Goal: Task Accomplishment & Management: Manage account settings

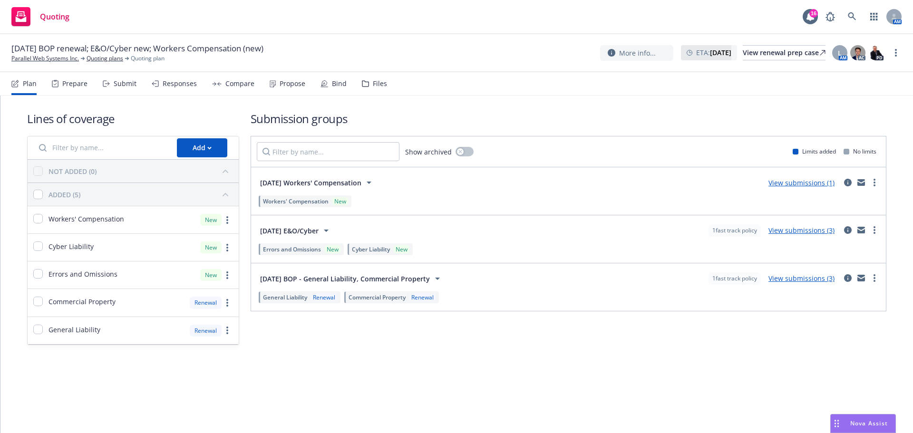
click at [126, 83] on div "Submit" at bounding box center [125, 84] width 23 height 8
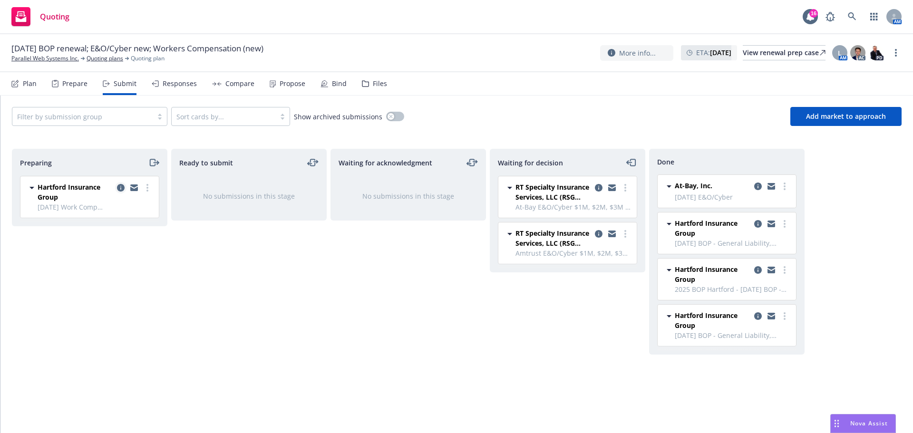
click at [123, 186] on icon "copy logging email" at bounding box center [121, 188] width 8 height 8
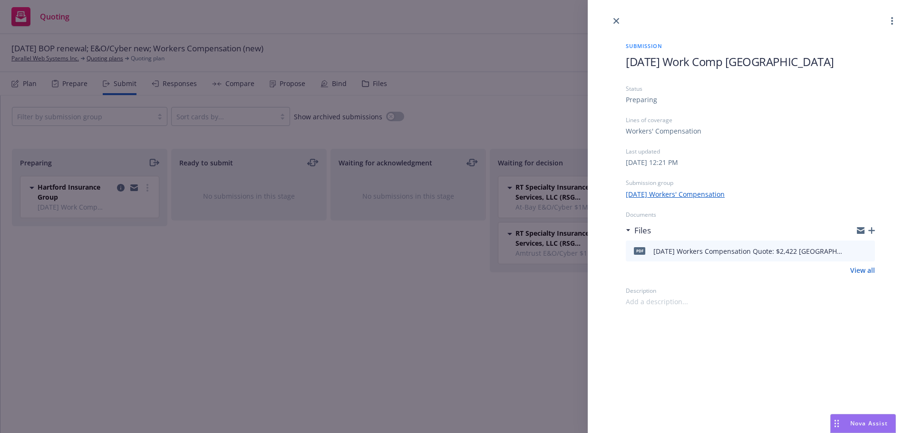
drag, startPoint x: 289, startPoint y: 285, endPoint x: 280, endPoint y: 282, distance: 8.9
click at [289, 285] on div "Submission [DATE] Work Comp [GEOGRAPHIC_DATA] Status Preparing Lines of coverag…" at bounding box center [456, 216] width 913 height 433
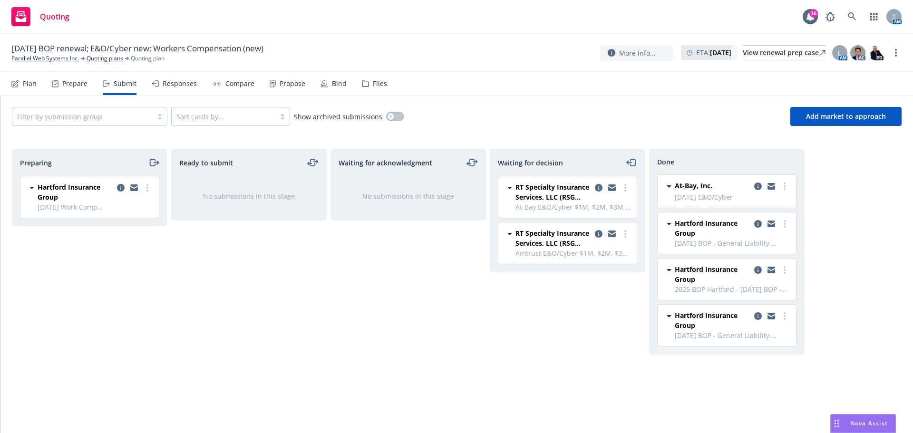
click at [373, 84] on div "Files" at bounding box center [380, 84] width 14 height 8
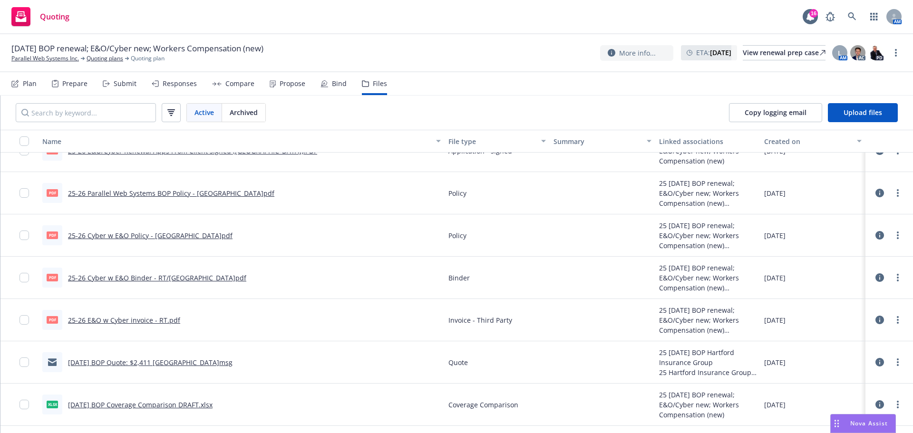
scroll to position [380, 0]
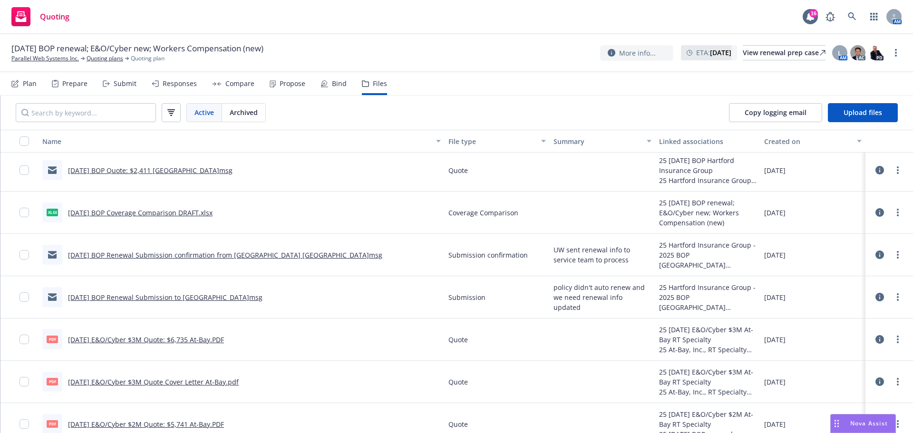
click at [130, 216] on link "[DATE] BOP Coverage Comparison DRAFT.xlsx" at bounding box center [140, 212] width 145 height 9
click at [458, 83] on nav "Plan Prepare Submit Responses Compare Propose Bind Files" at bounding box center [456, 83] width 890 height 23
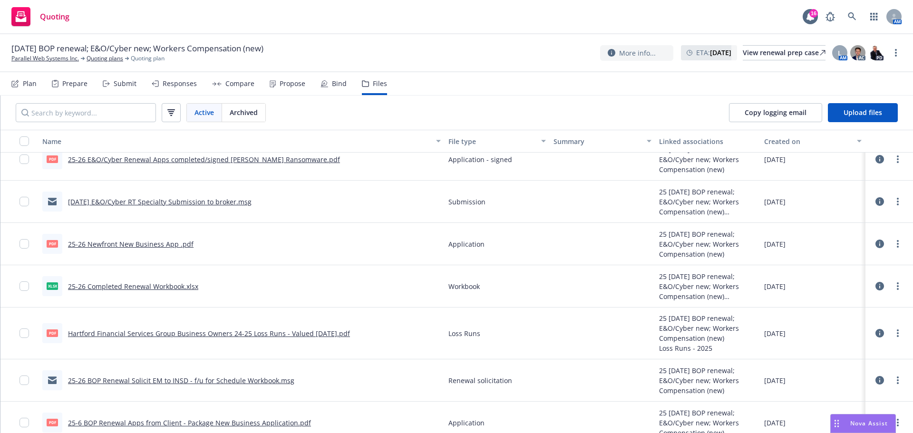
scroll to position [1186, 0]
click at [123, 285] on link "25-26 Completed Renewal Workbook.xlsx" at bounding box center [133, 286] width 130 height 9
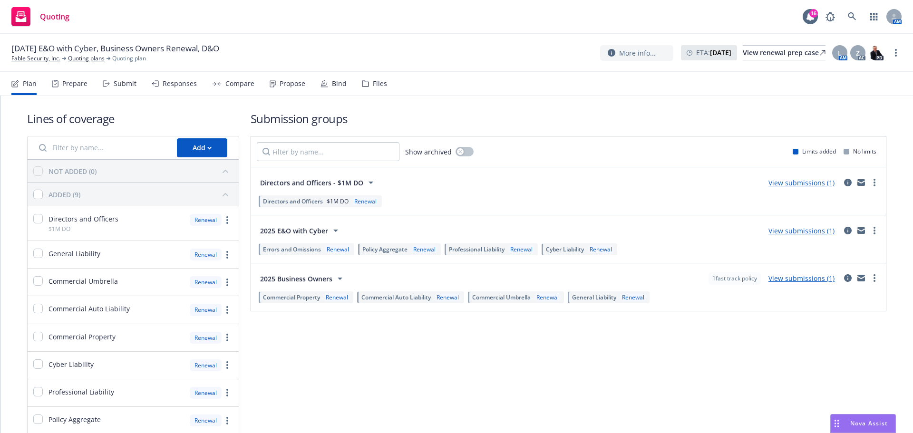
click at [119, 80] on div "Submit" at bounding box center [125, 84] width 23 height 8
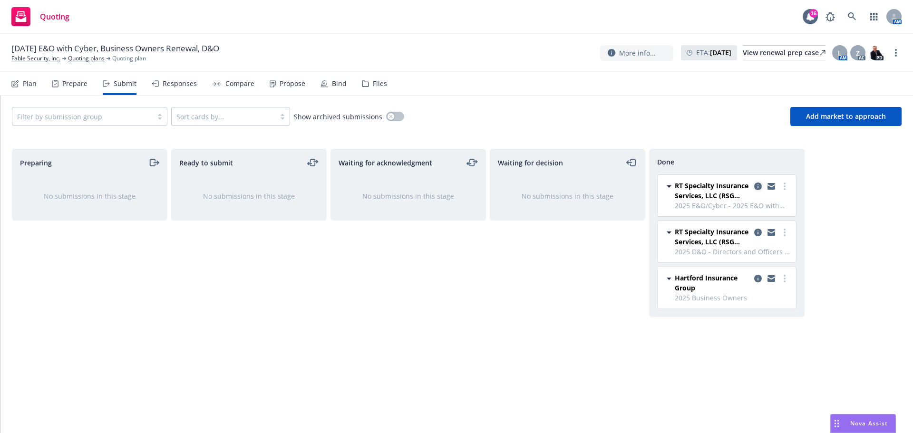
click at [758, 187] on icon "copy logging email" at bounding box center [758, 187] width 8 height 8
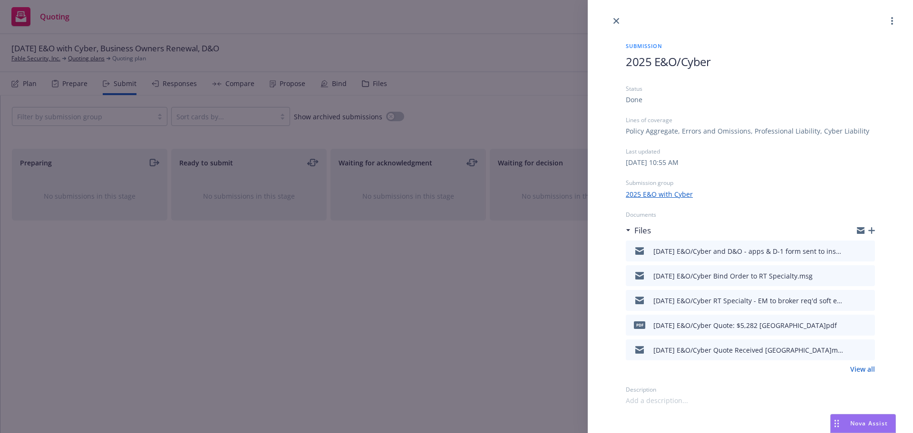
click at [869, 250] on icon "preview file" at bounding box center [865, 250] width 9 height 7
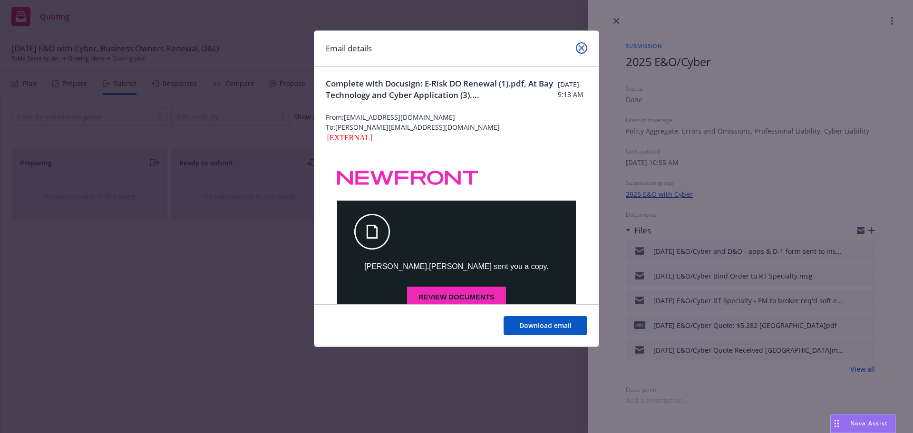
click at [579, 45] on icon "close" at bounding box center [582, 48] width 6 height 6
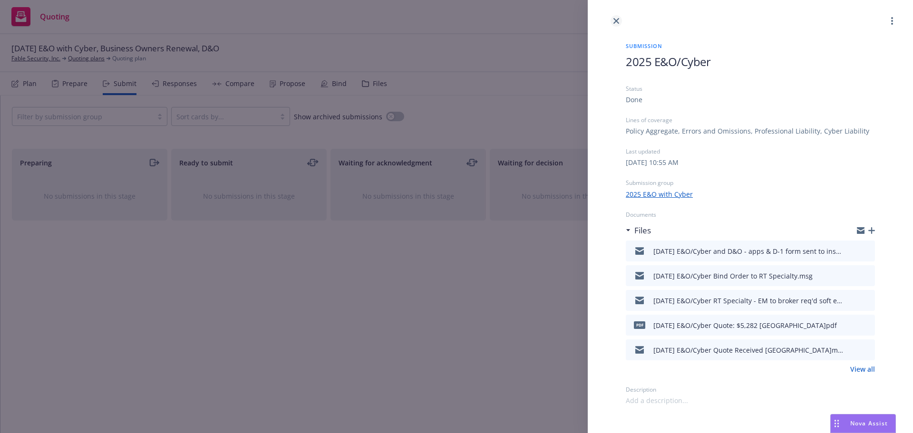
click at [614, 17] on link "close" at bounding box center [615, 20] width 11 height 11
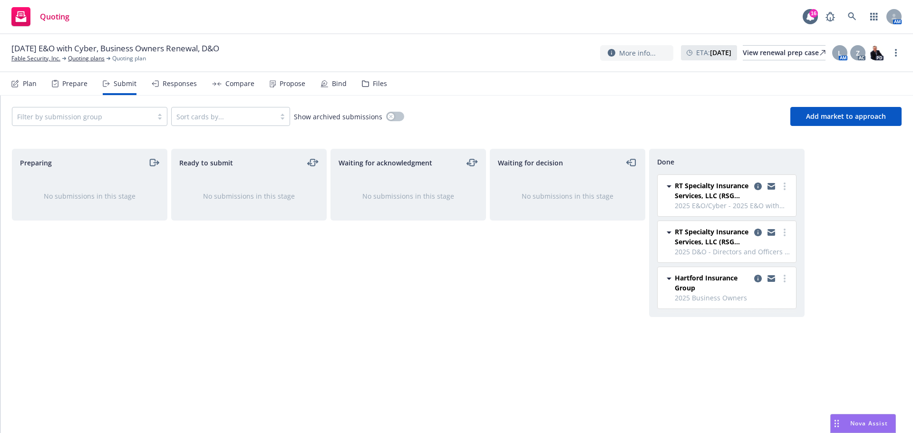
click at [337, 82] on div "Bind" at bounding box center [339, 84] width 15 height 8
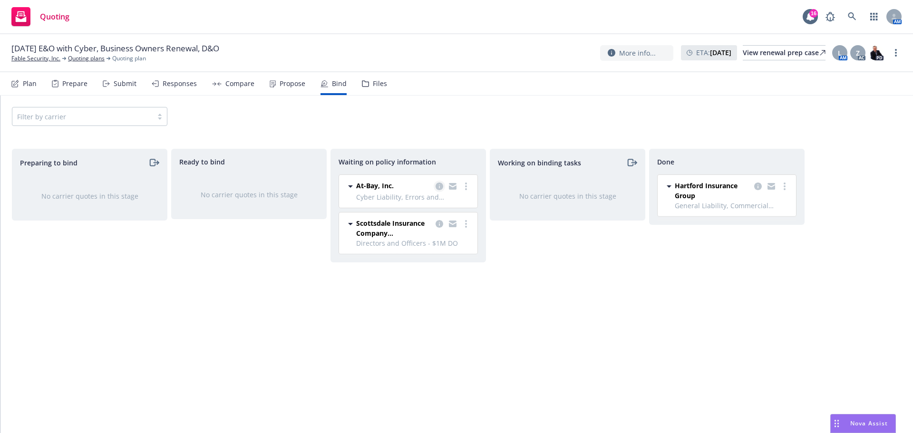
click at [442, 190] on link "copy logging email" at bounding box center [439, 186] width 11 height 11
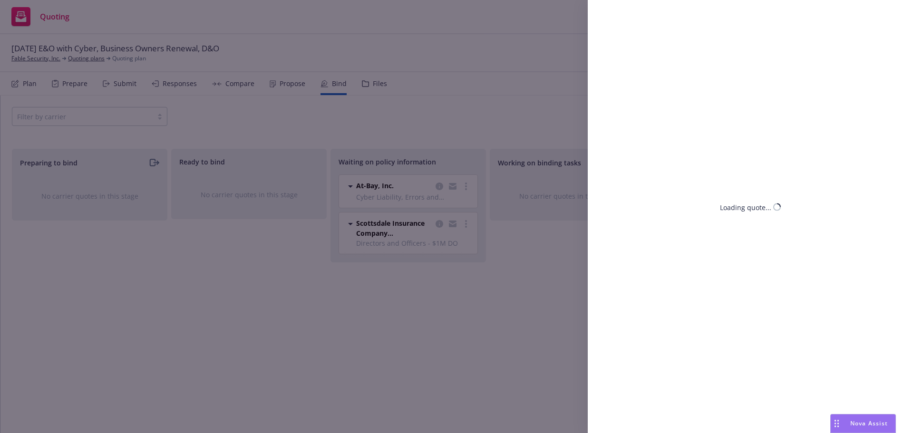
select select "CA"
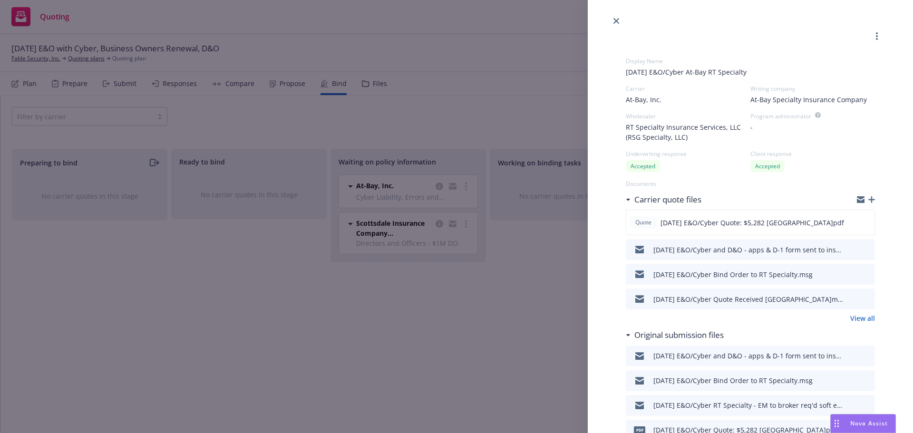
click at [868, 199] on icon "button" at bounding box center [871, 199] width 7 height 7
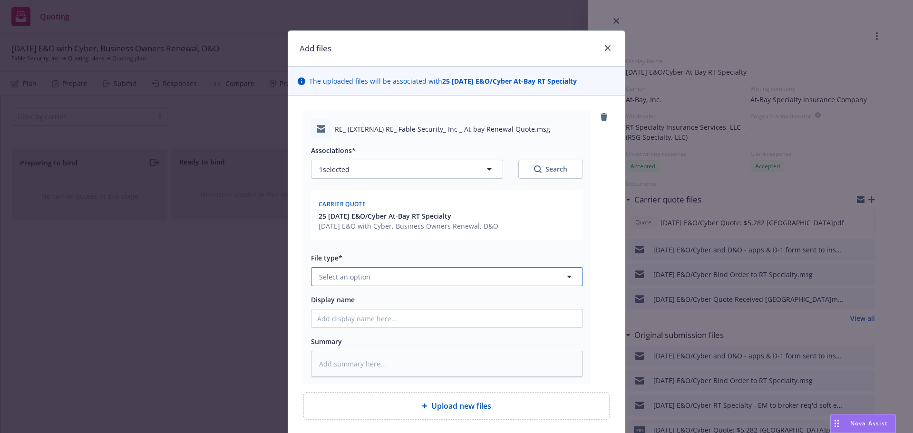
click at [341, 275] on span "Select an option" at bounding box center [344, 277] width 51 height 10
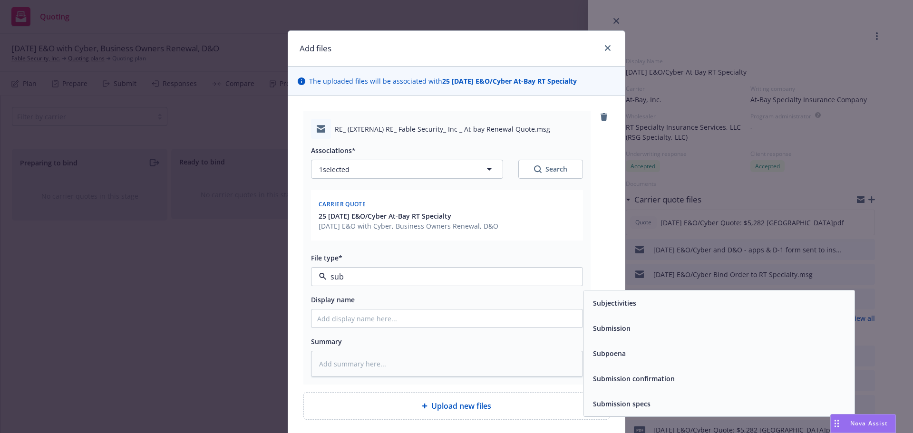
type input "subj"
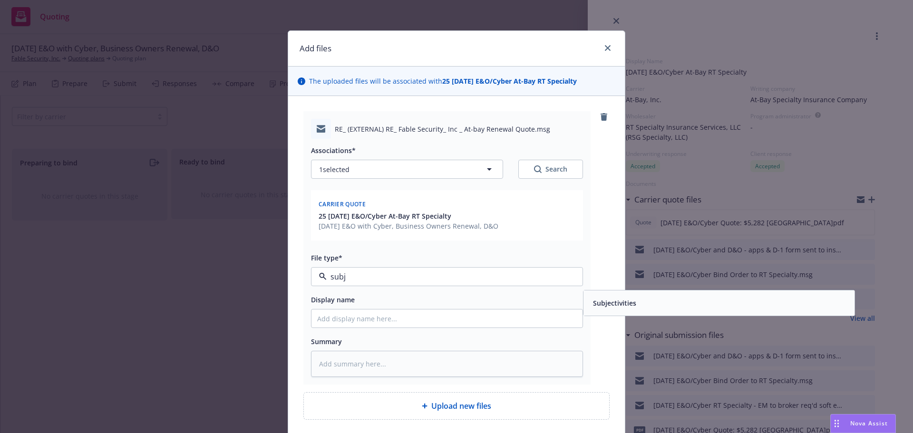
click at [666, 307] on div "Subjectivities" at bounding box center [719, 303] width 260 height 14
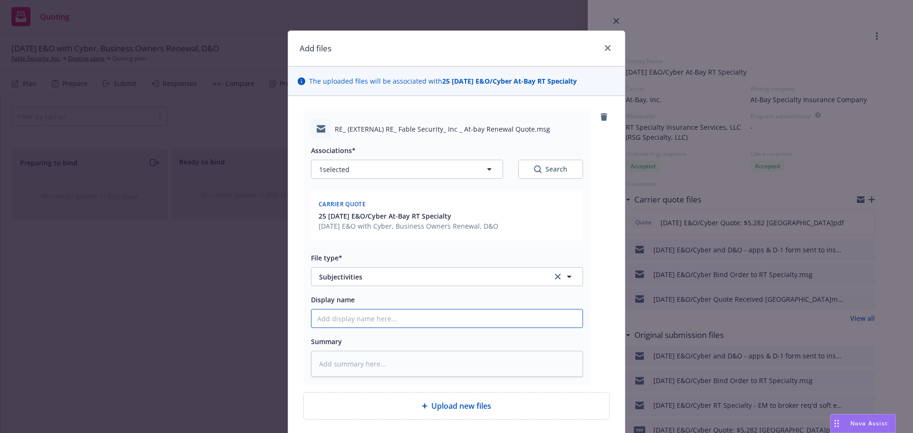
click at [327, 320] on input "Display name" at bounding box center [446, 318] width 271 height 18
type textarea "x"
type input "8"
type textarea "x"
type input "8/"
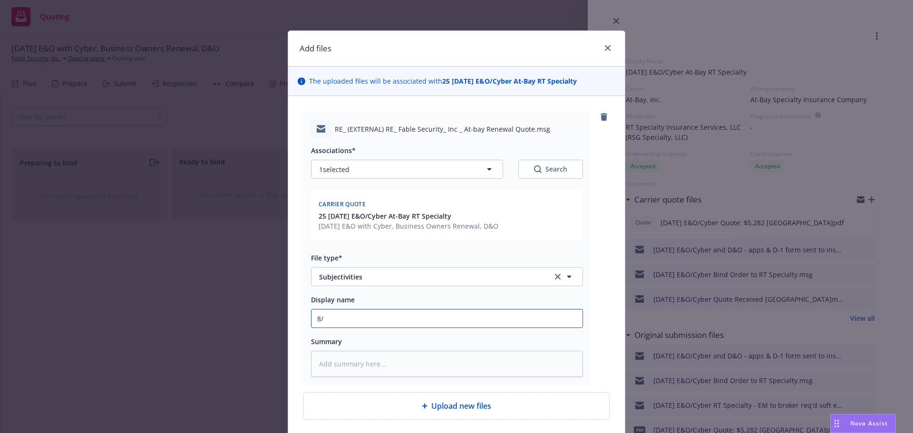
type textarea "x"
type input "8/1"
type textarea "x"
type input "8/12"
type textarea "x"
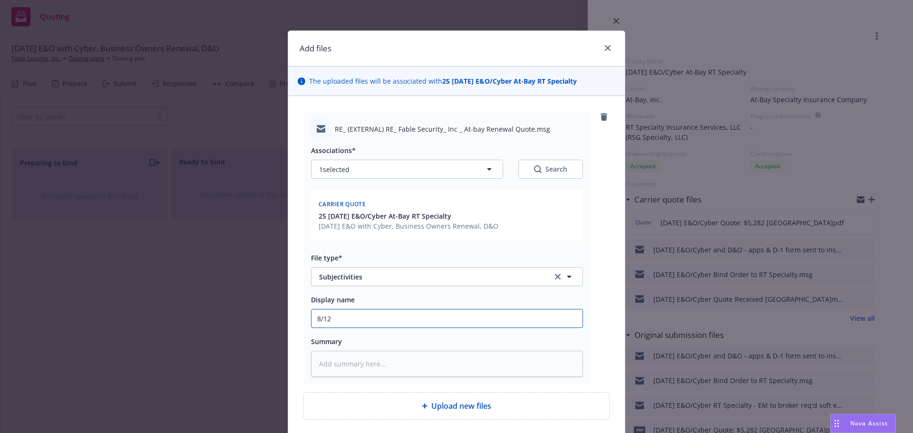
type input "8/12/"
type textarea "x"
type input "8/12/2"
type textarea "x"
type input "8/12/20"
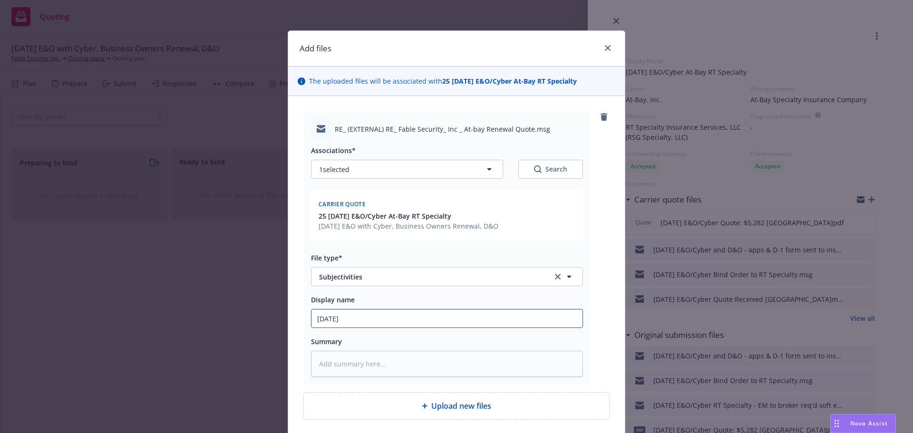
type textarea "x"
type input "8/12/202"
type textarea "x"
type input "8/12/2025"
type textarea "x"
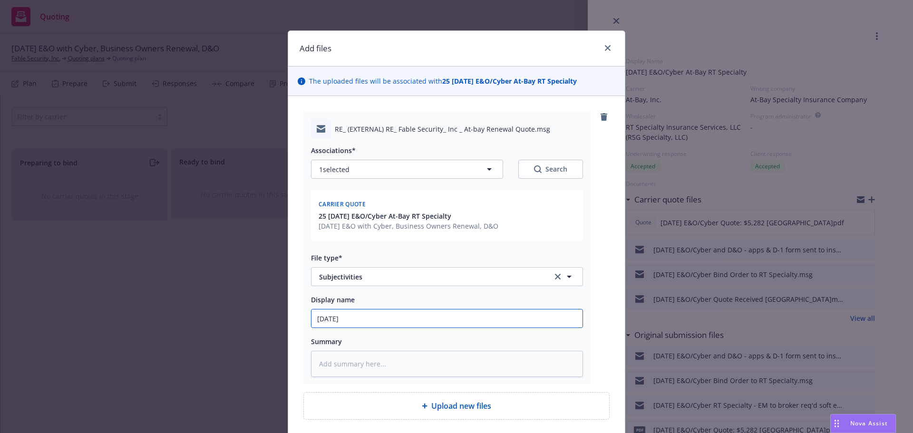
type input "8/12/2025"
type textarea "x"
type input "8/12/2025 E"
type textarea "x"
type input "8/12/2025 E&"
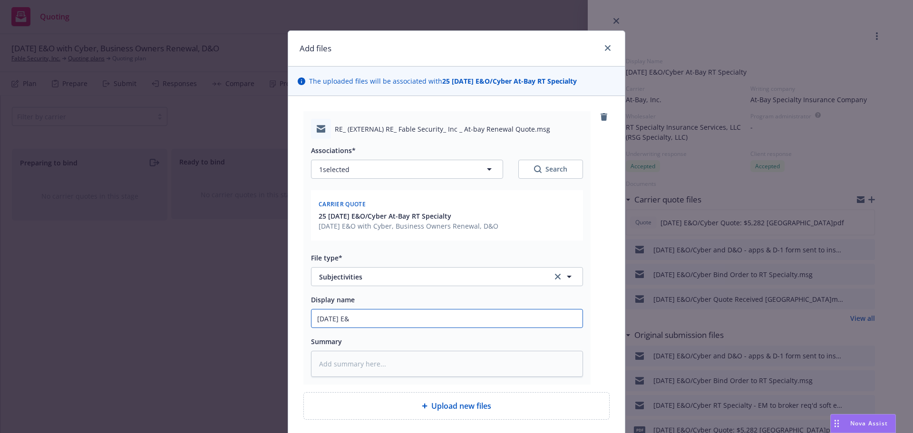
type textarea "x"
type input "8/12/2025 E&O"
type textarea "x"
type input "8/12/2025 E&O/"
type textarea "x"
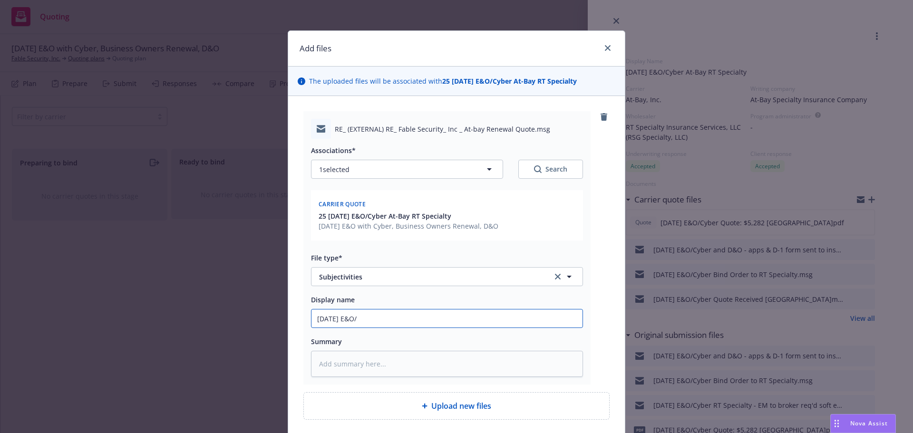
type input "8/12/2025 E&O/C"
type textarea "x"
type input "8/12/2025 E&O/Cy"
type textarea "x"
type input "8/12/2025 E&O/Cyb"
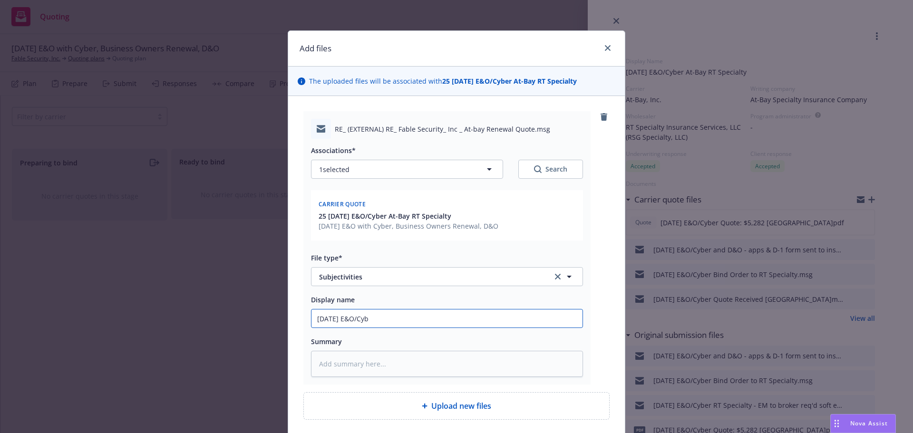
type textarea "x"
type input "8/12/2025 E&O/Cybe"
type textarea "x"
type input "8/12/2025 E&O/Cyber"
type textarea "x"
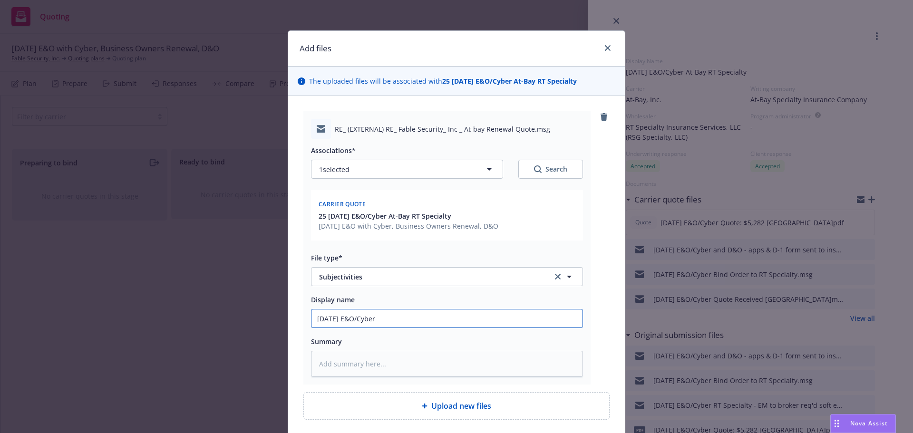
type input "8/12/2025 E&O/Cyber"
type textarea "x"
type input "8/12/2025 E&O/Cyber s"
type textarea "x"
type input "8/12/2025 E&O/Cyber si"
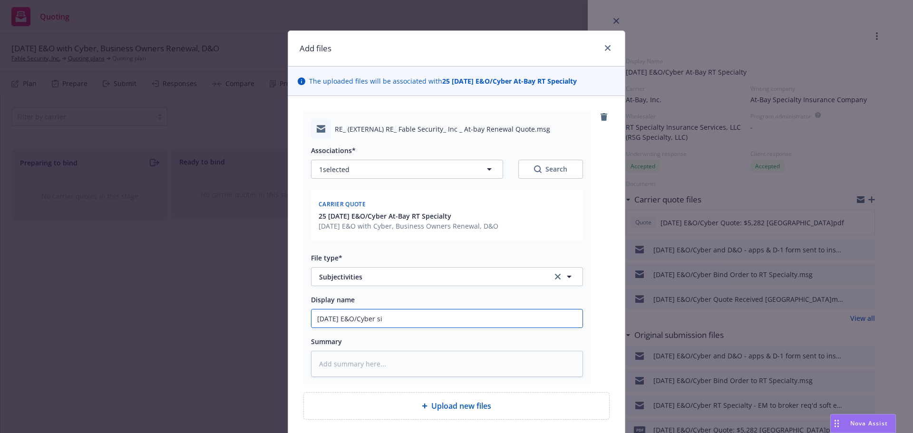
type textarea "x"
type input "8/12/2025 E&O/Cyber sig"
type textarea "x"
type input "8/12/2025 E&O/Cyber sign"
type textarea "x"
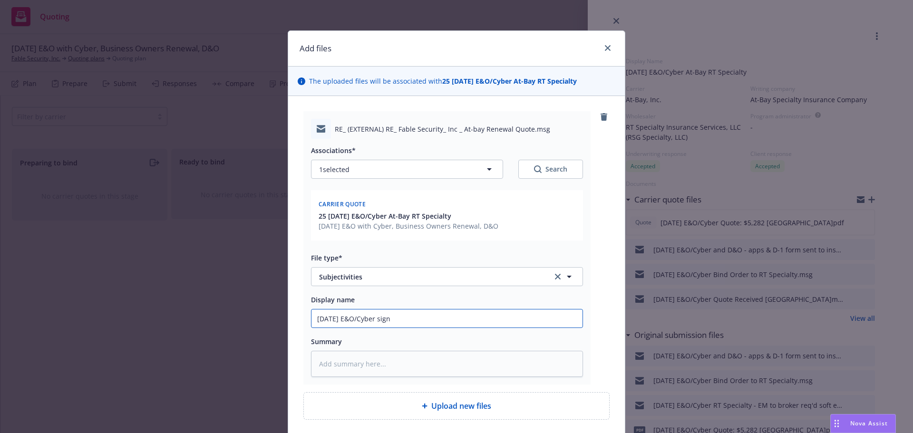
type input "8/12/2025 E&O/Cyber signe"
type textarea "x"
type input "8/12/2025 E&O/Cyber signed"
type textarea "x"
type input "8/12/2025 E&O/Cyber signed"
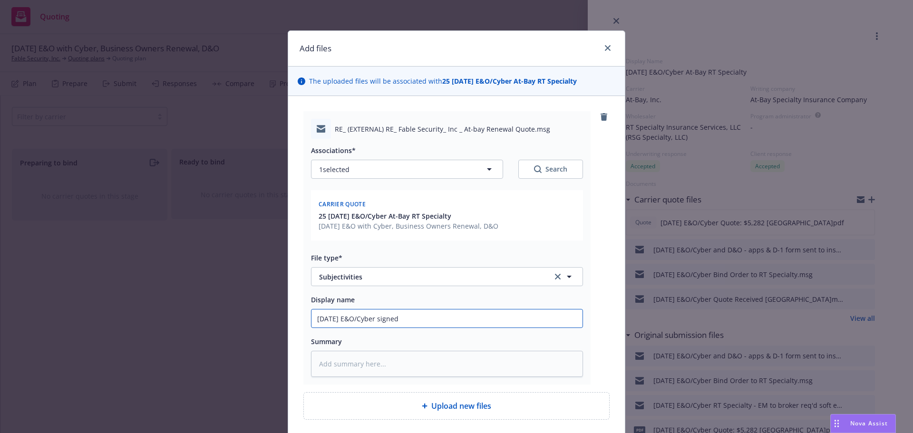
type textarea "x"
type input "8/12/2025 E&O/Cyber signed a"
type textarea "x"
type input "8/12/2025 E&O/Cyber signed ap"
type textarea "x"
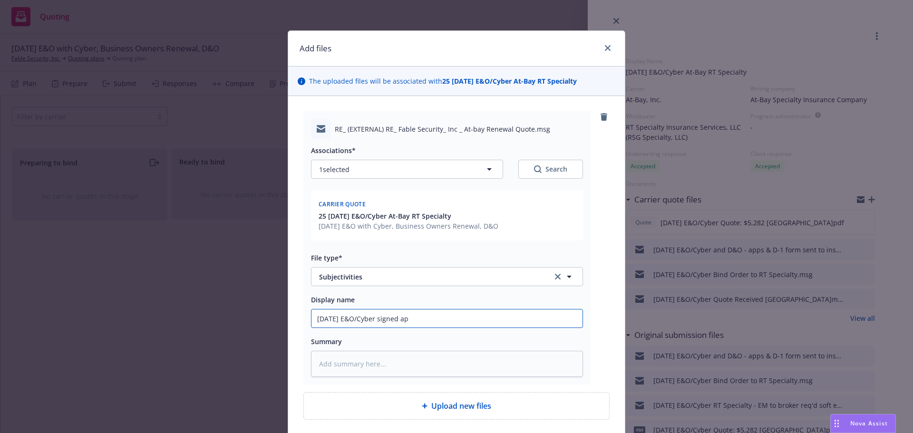
type input "8/12/2025 E&O/Cyber signed app"
type textarea "x"
type input "8/12/2025 E&O/Cyber signed app"
type textarea "x"
type input "8/12/2025 E&O/Cyber signed app &"
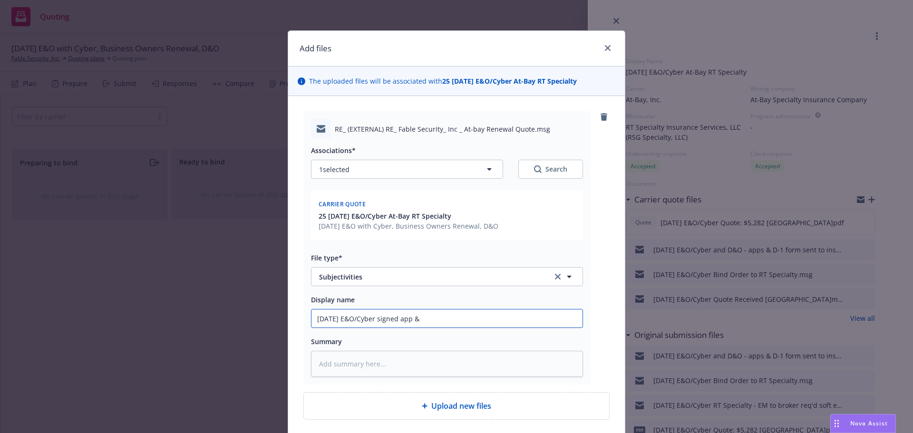
type textarea "x"
type input "8/12/2025 E&O/Cyber signed app &"
type textarea "x"
type input "8/12/2025 E&O/Cyber signed app & D"
type textarea "x"
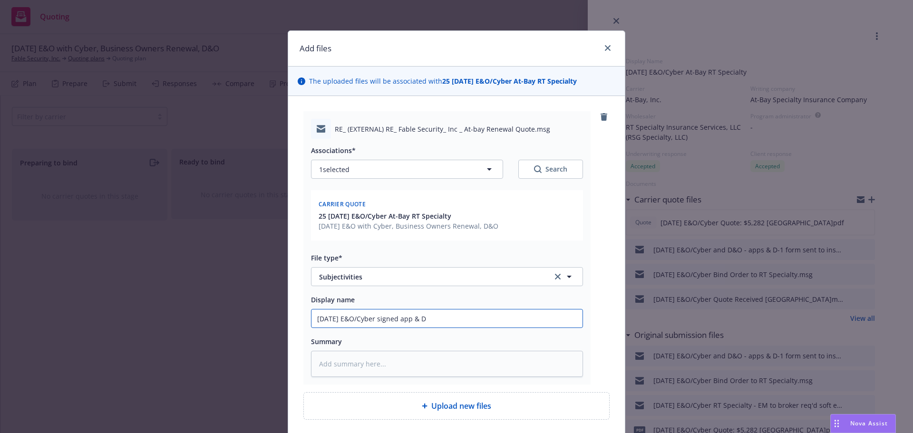
type input "8/12/2025 E&O/Cyber signed app & D-"
type textarea "x"
type input "8/12/2025 E&O/Cyber signed app & D-1"
type textarea "x"
type input "8/12/2025 E&O/Cyber signed app & D-1"
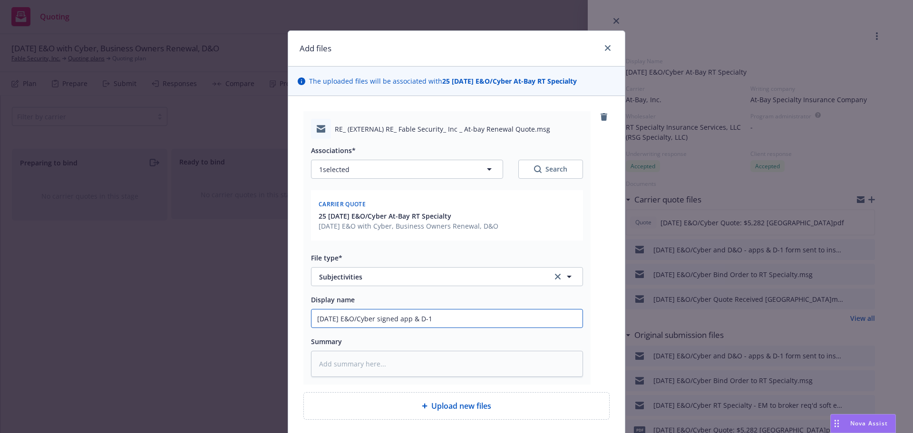
type textarea "x"
type input "8/12/2025 E&O/Cyber signed app & D-1 E"
type textarea "x"
type input "8/12/2025 E&O/Cyber signed app & D-1 EM"
type textarea "x"
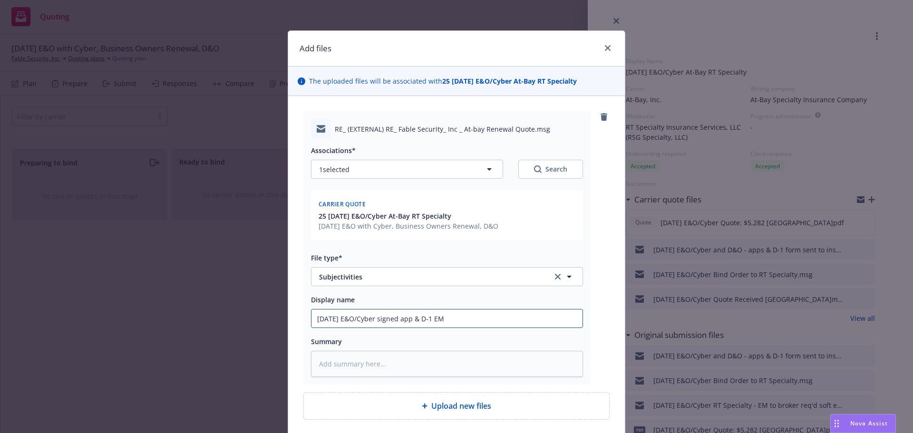
type input "8/12/2025 E&O/Cyber signed app & D-1 EM"
type textarea "x"
type input "8/12/2025 E&O/Cyber signed app & D-1 EM t"
type textarea "x"
type input "8/12/2025 E&O/Cyber signed app & D-1 EM to"
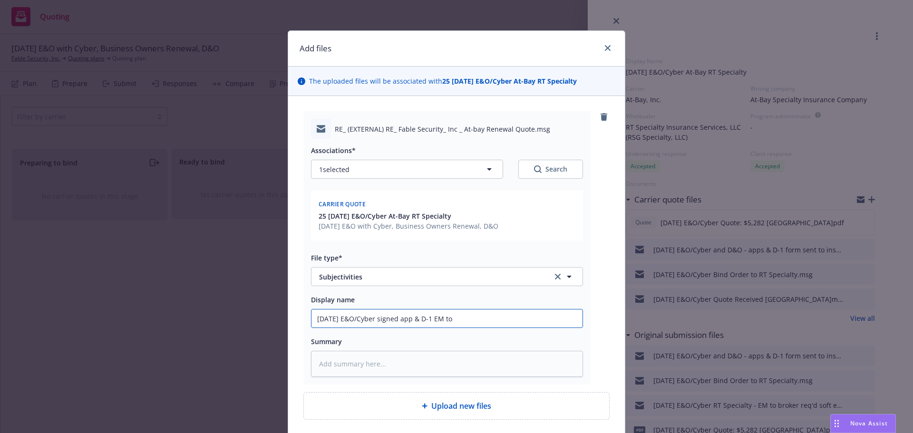
type textarea "x"
type input "8/12/2025 E&O/Cyber signed app & D-1 EM to"
type textarea "x"
type input "8/12/2025 E&O/Cyber signed app & D-1 EM to R"
type textarea "x"
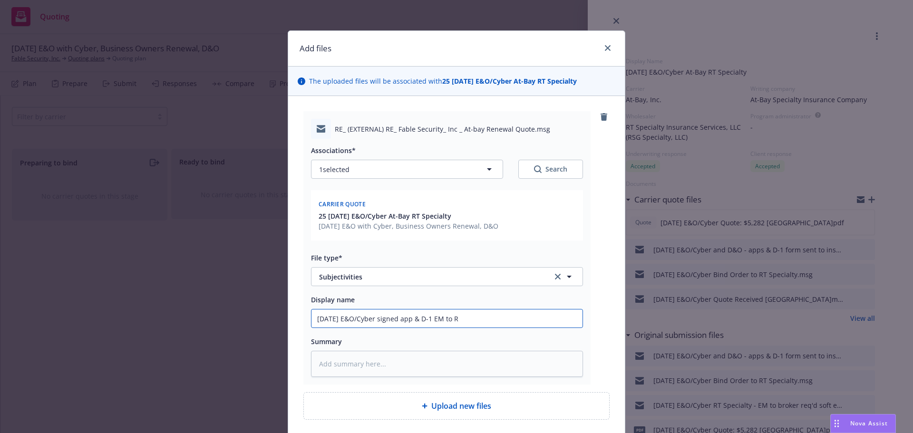
type input "8/12/2025 E&O/Cyber signed app & D-1 EM to RT"
type textarea "x"
type input "8/12/2025 E&O/Cyber signed app & D-1 EM to RT"
type textarea "x"
type input "8/12/2025 E&O/Cyber signed app & D-1 EM to RT S"
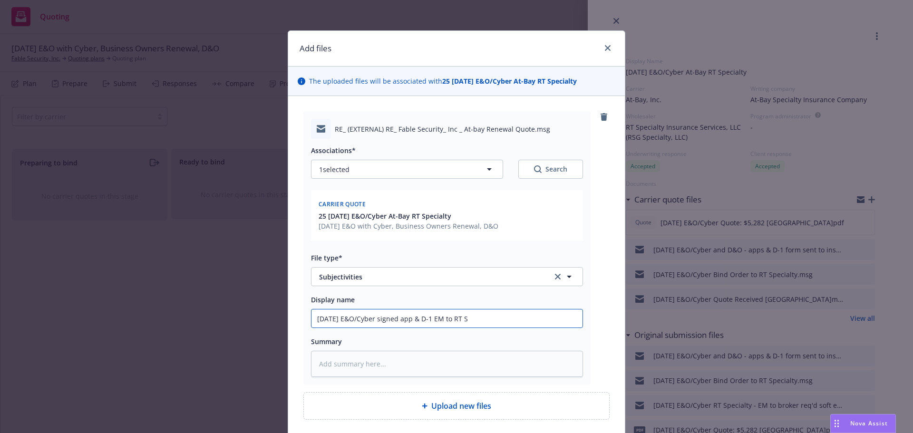
type textarea "x"
type input "8/12/2025 E&O/Cyber signed app & D-1 EM to RT Sp"
type textarea "x"
type input "8/12/2025 E&O/Cyber signed app & D-1 EM to RT Spe"
type textarea "x"
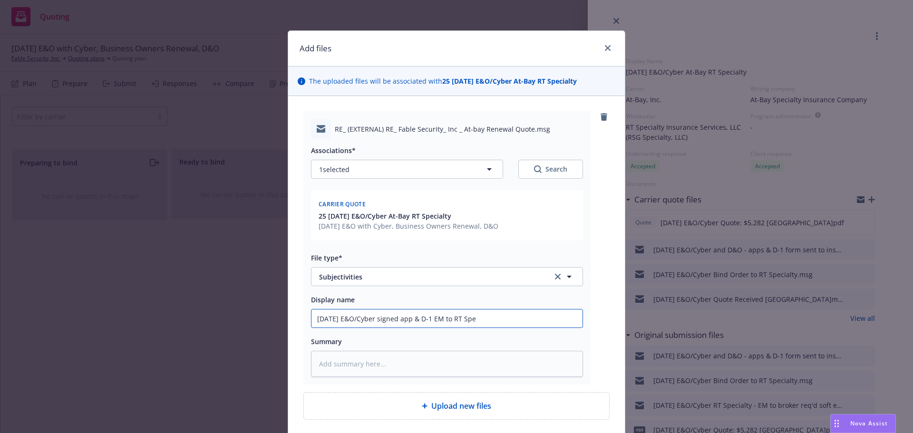
type input "8/12/2025 E&O/Cyber signed app & D-1 EM to RT Spec"
type textarea "x"
type input "8/12/2025 E&O/Cyber signed app & D-1 EM to RT Speci"
type textarea "x"
type input "8/12/2025 E&O/Cyber signed app & D-1 EM to RT Specia"
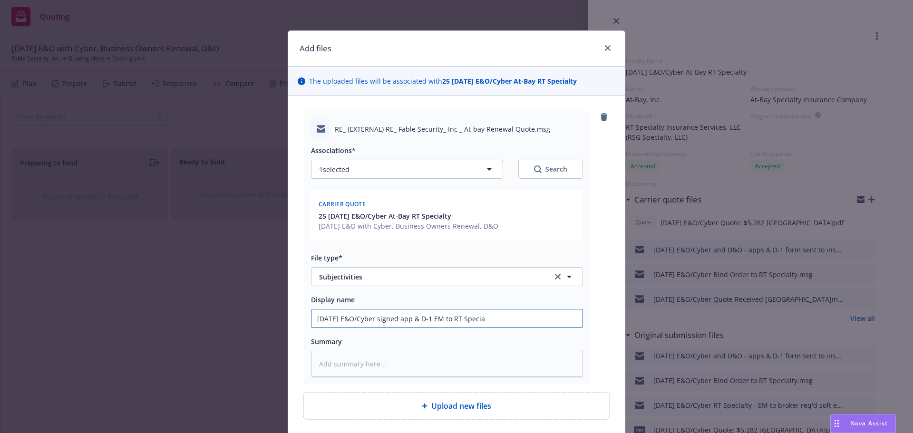
type textarea "x"
type input "8/12/2025 E&O/Cyber signed app & D-1 EM to RT Special"
type textarea "x"
type input "8/12/2025 E&O/Cyber signed app & D-1 EM to RT Specialt"
type textarea "x"
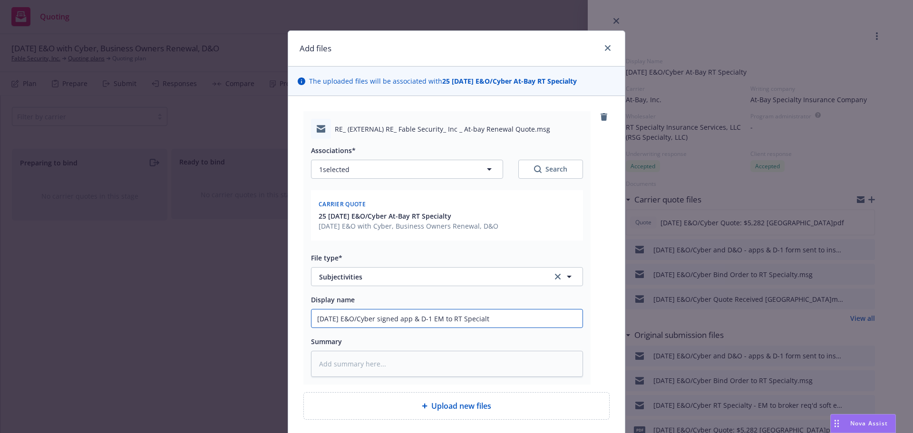
type input "8/12/2025 E&O/Cyber signed app & D-1 EM to RT Specialty"
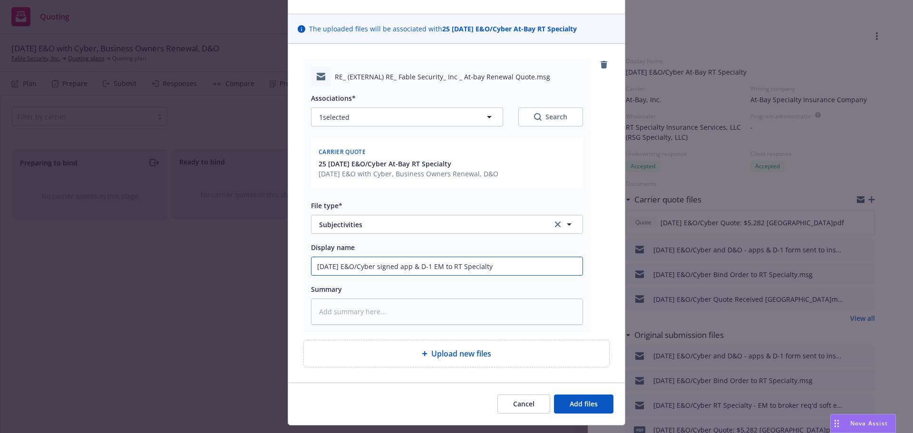
scroll to position [75, 0]
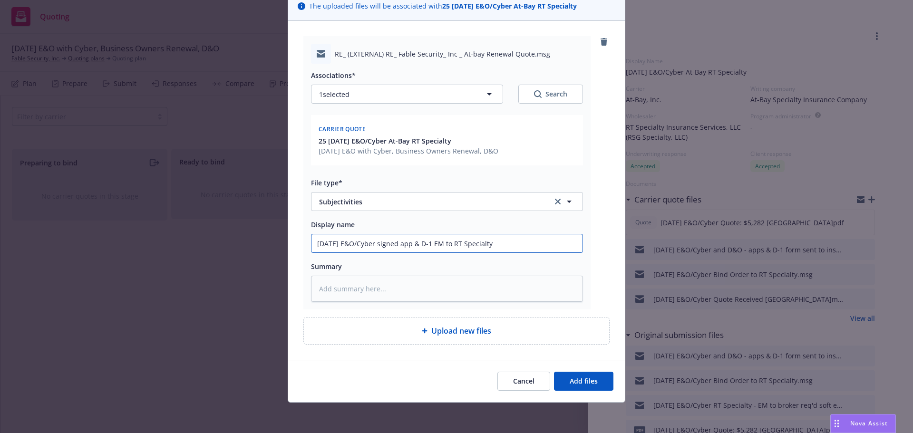
drag, startPoint x: 383, startPoint y: 244, endPoint x: 395, endPoint y: 246, distance: 13.0
click at [384, 246] on input "8/12/2025 E&O/Cyber signed app & D-1 EM to RT Specialty" at bounding box center [446, 243] width 271 height 18
type textarea "x"
type input "8/12/2025 E&O/Cyber usigned app & D-1 EM to RT Specialty"
type textarea "x"
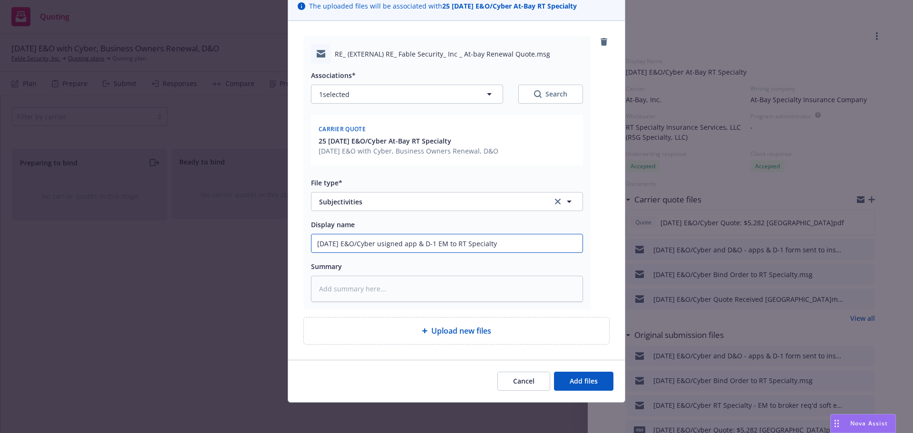
type input "8/12/2025 E&O/Cyber upsigned app & D-1 EM to RT Specialty"
type textarea "x"
type input "8/12/2025 E&O/Cyber updsigned app & D-1 EM to RT Specialty"
type textarea "x"
type input "8/12/2025 E&O/Cyber updasigned app & D-1 EM to RT Specialty"
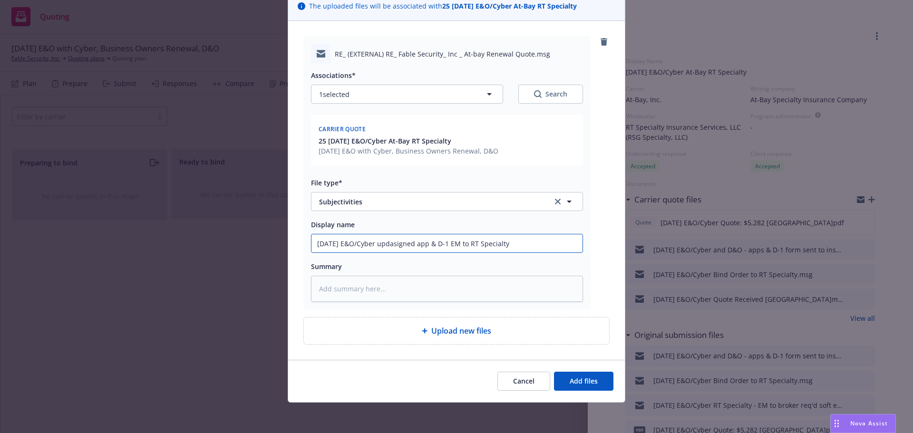
type textarea "x"
type input "8/12/2025 E&O/Cyber updatsigned app & D-1 EM to RT Specialty"
type textarea "x"
type input "8/12/2025 E&O/Cyber updatesigned app & D-1 EM to RT Specialty"
type textarea "x"
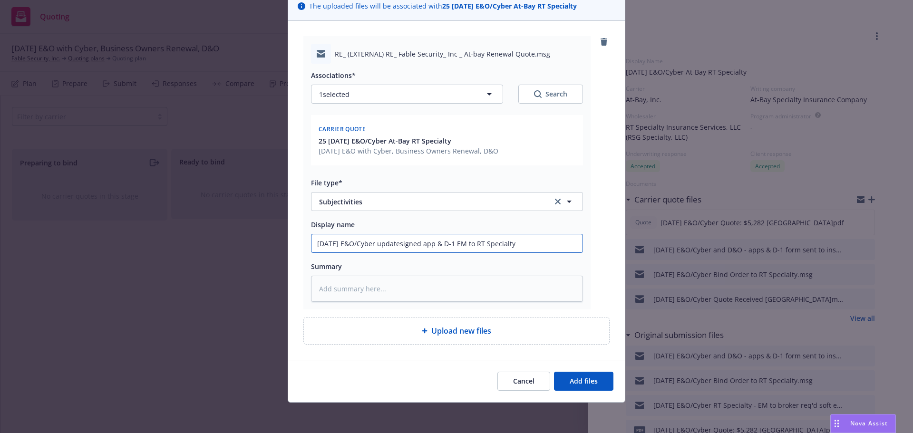
type input "8/12/2025 E&O/Cyber updatedsigned app & D-1 EM to RT Specialty"
type textarea "x"
type input "8/12/2025 E&O/Cyber updated signed app & D-1 EM to RT Specialty"
click at [577, 380] on span "Add files" at bounding box center [583, 380] width 28 height 9
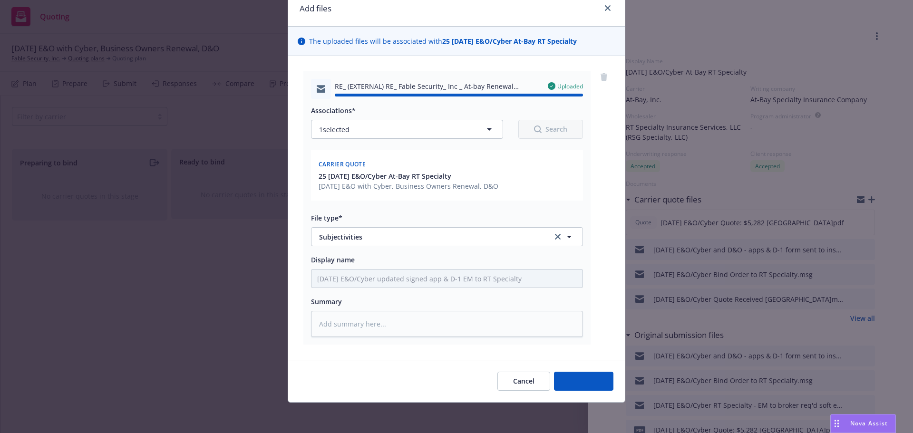
type textarea "x"
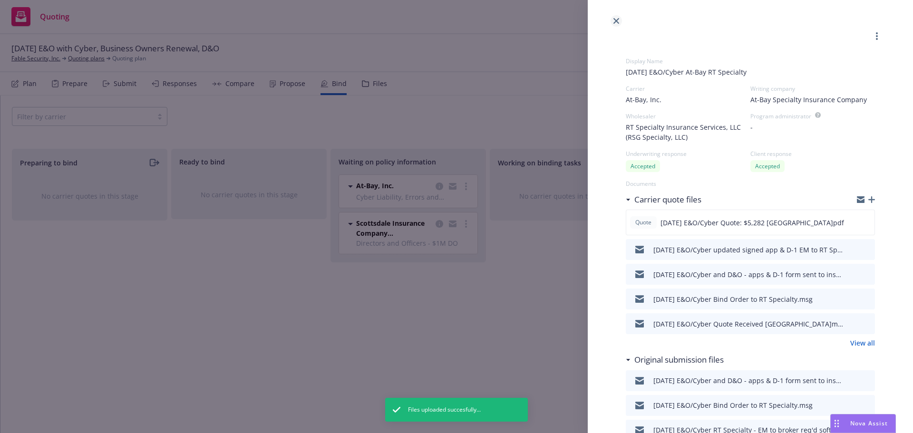
click at [618, 18] on icon "close" at bounding box center [616, 21] width 6 height 6
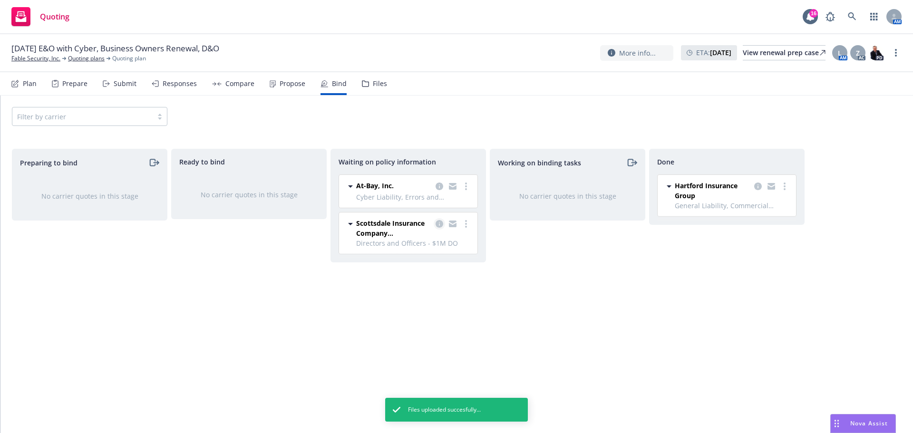
click at [437, 225] on icon "copy logging email" at bounding box center [439, 224] width 8 height 8
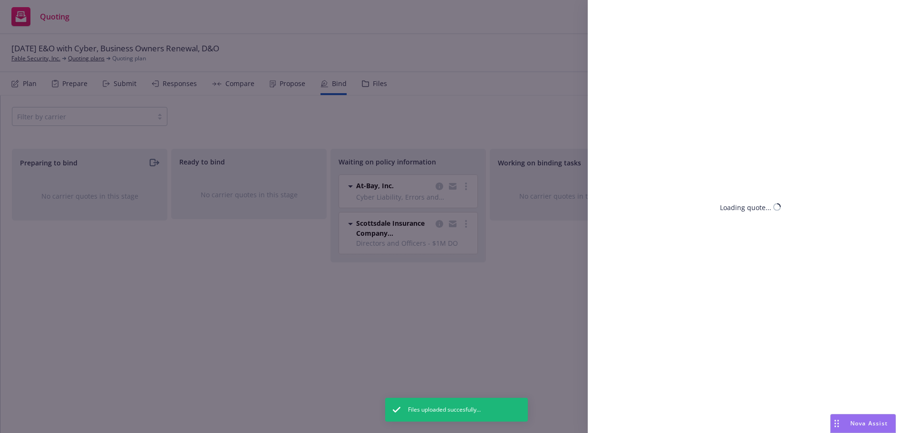
select select "CA"
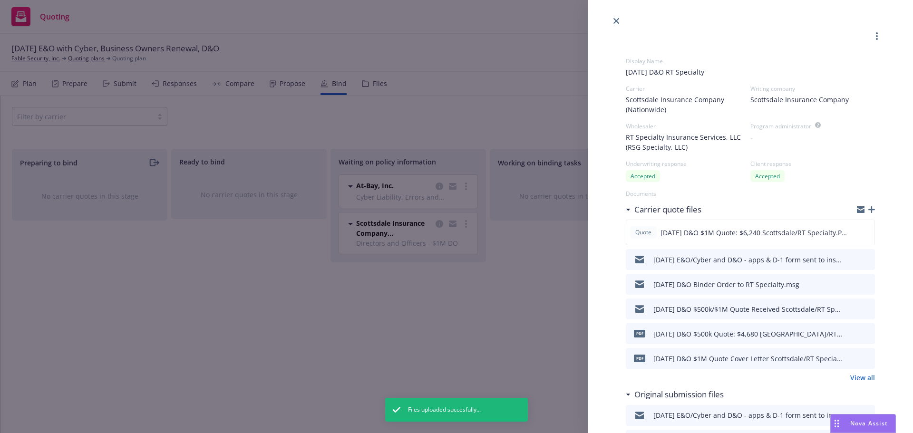
click at [868, 211] on icon "button" at bounding box center [871, 209] width 7 height 7
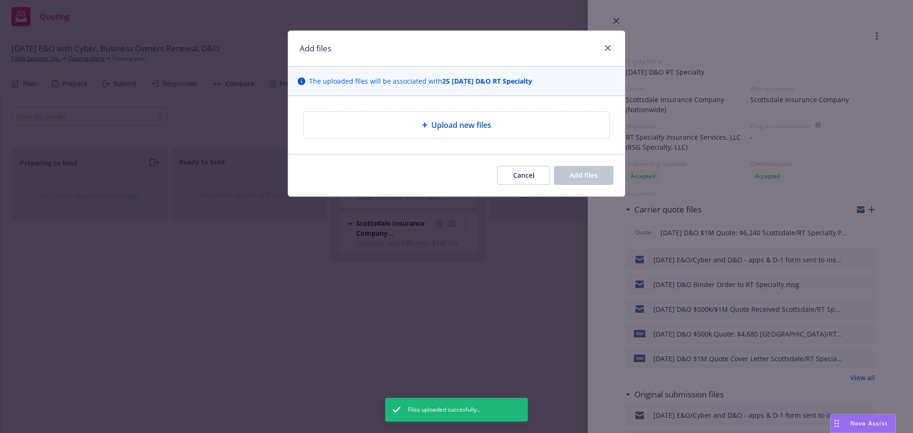
type textarea "x"
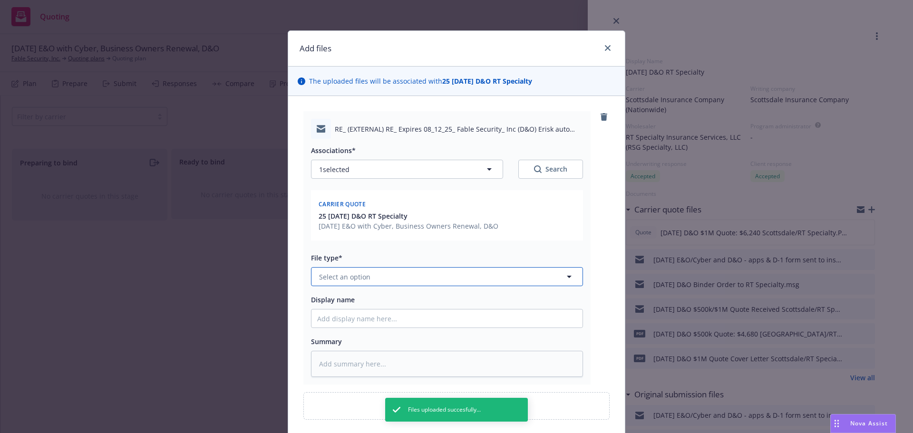
click at [349, 275] on span "Select an option" at bounding box center [344, 277] width 51 height 10
type input "su"
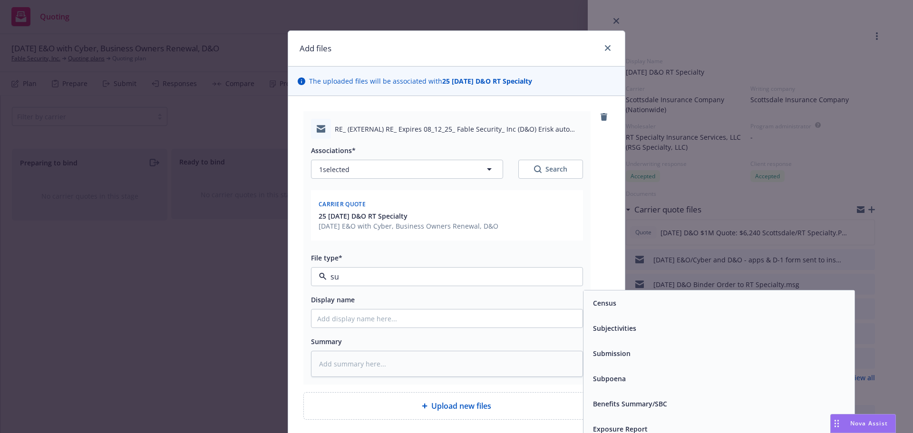
type textarea "x"
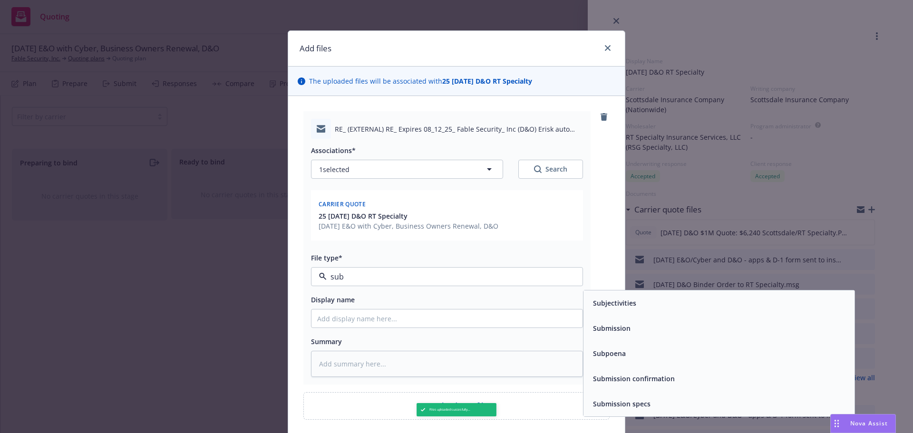
type input "subj"
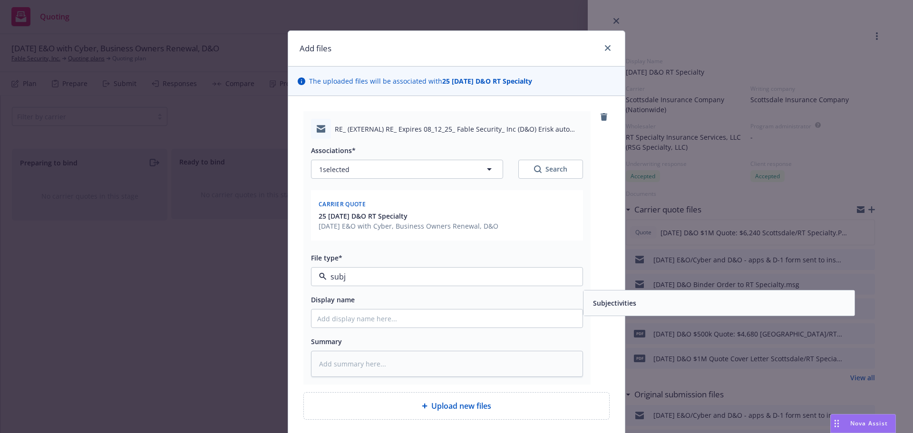
click at [647, 306] on div "Subjectivities" at bounding box center [719, 303] width 260 height 14
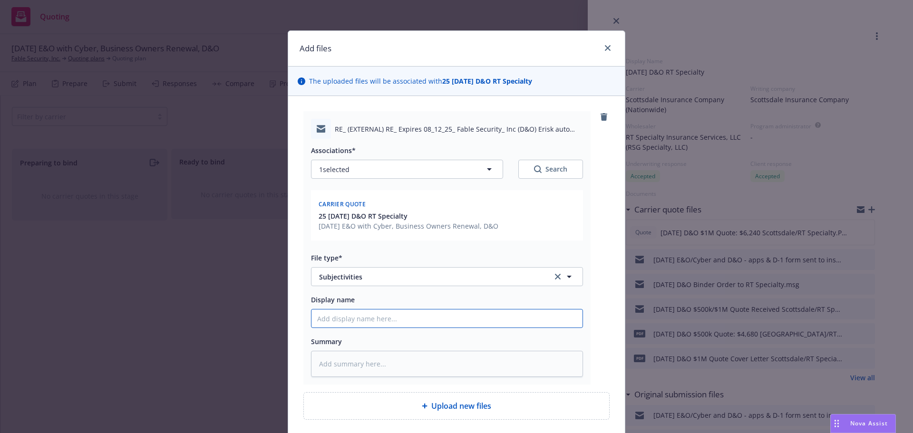
click at [328, 320] on input "Display name" at bounding box center [446, 318] width 271 height 18
type textarea "x"
type input "8"
type textarea "x"
type input "8/"
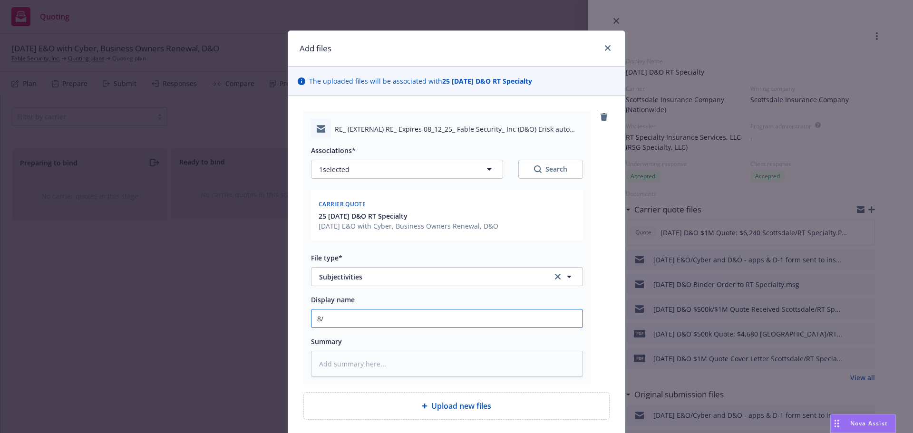
type textarea "x"
type input "8/1"
type textarea "x"
type input "8/12"
type textarea "x"
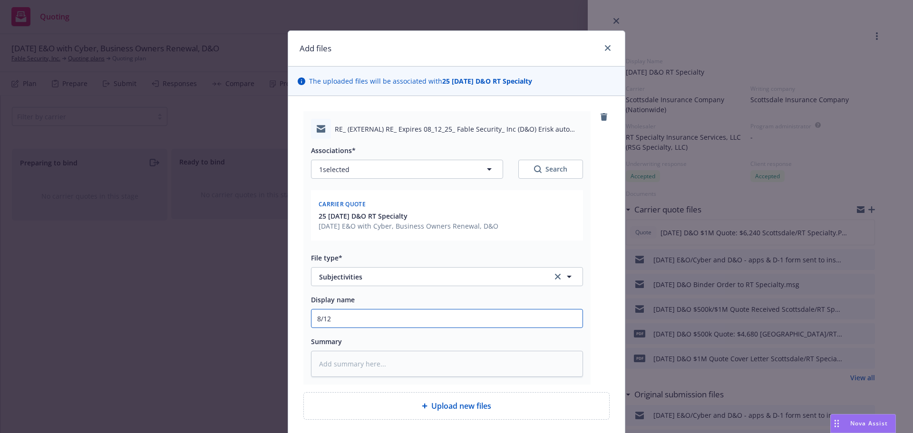
type input "8/12/"
type textarea "x"
type input "8/12/2"
type textarea "x"
type input "8/12/20"
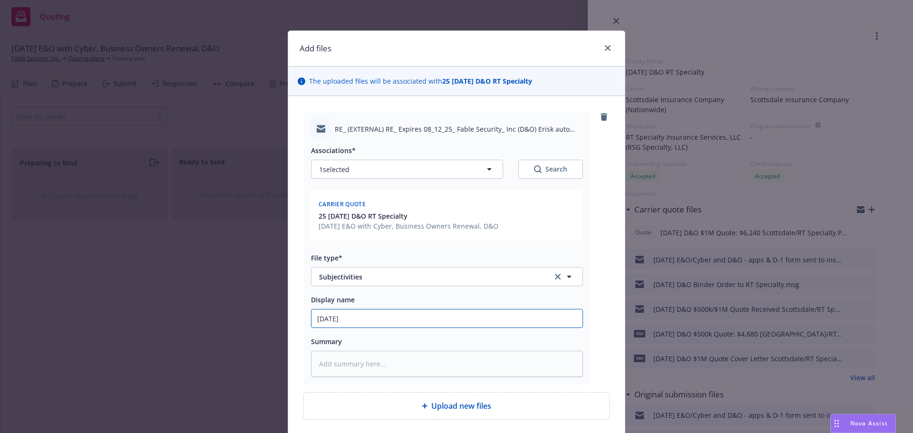
type textarea "x"
type input "8/12/202"
type textarea "x"
type input "8/12/2025"
type textarea "x"
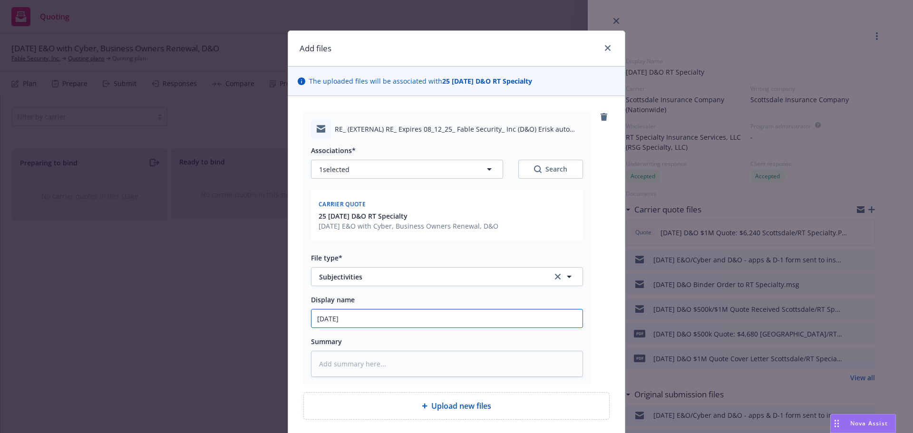
type input "8/12/2025"
type textarea "x"
type input "8/12/2025 D"
type textarea "x"
type input "8/12/2025 D&"
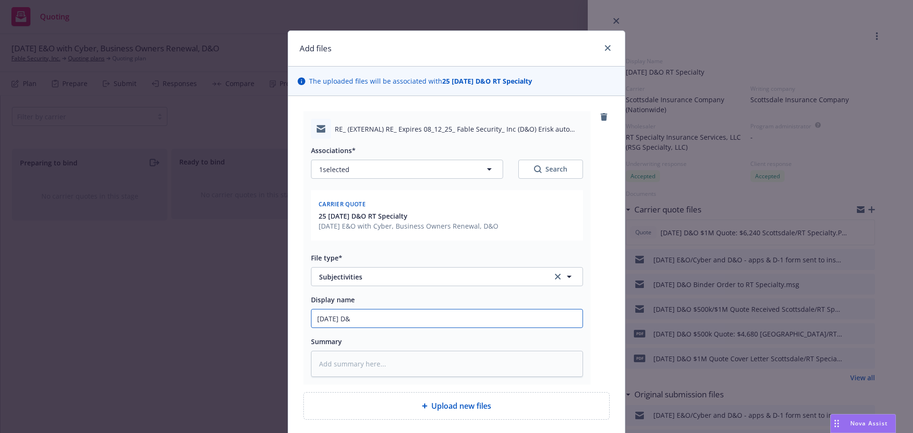
type textarea "x"
type input "8/12/2025 D&O"
type textarea "x"
type input "8/12/2025 D&O"
type textarea "x"
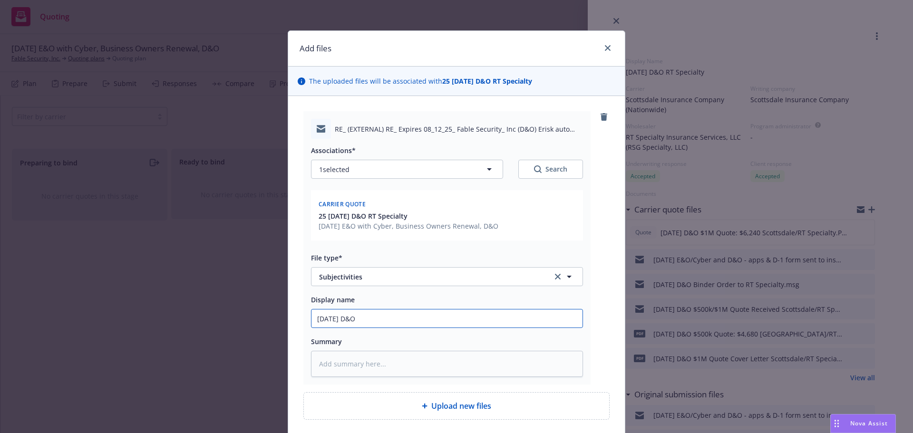
type input "8/12/2025 D&O u"
type textarea "x"
type input "8/12/2025 D&O up"
type textarea "x"
type input "8/12/2025 D&O upd"
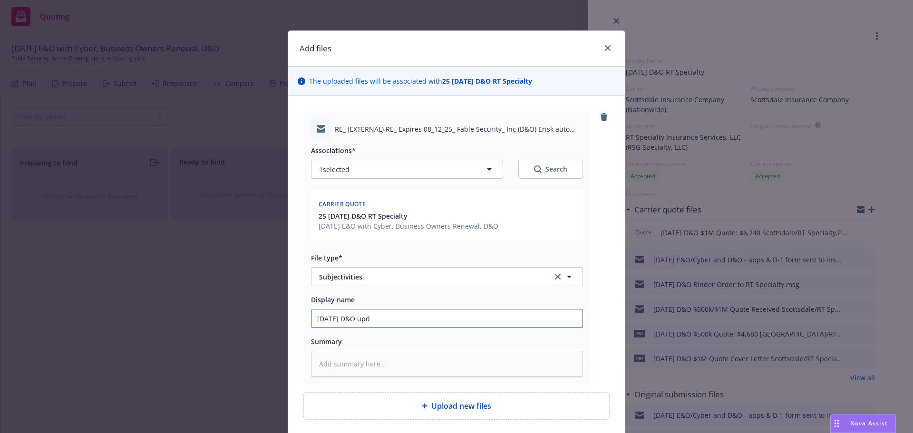
type textarea "x"
type input "8/12/2025 D&O upda"
type textarea "x"
type input "8/12/2025 D&O updat"
type textarea "x"
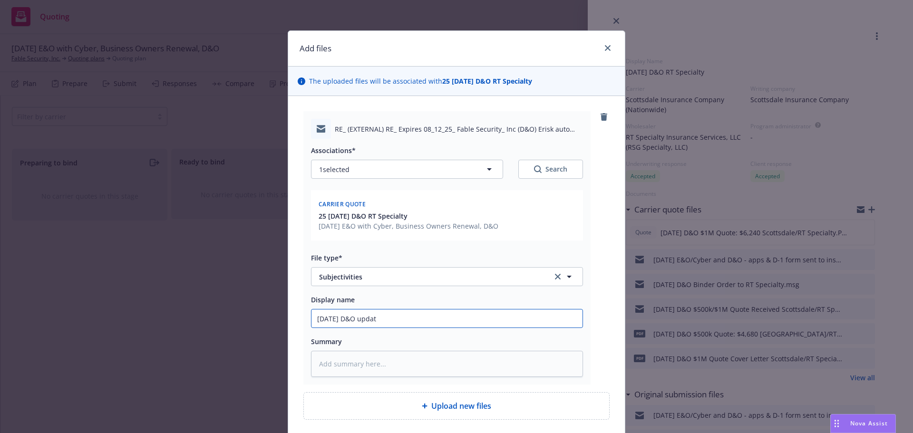
type input "8/12/2025 D&O update"
type textarea "x"
type input "8/12/2025 D&O updated"
type textarea "x"
type input "8/12/2025 D&O updated"
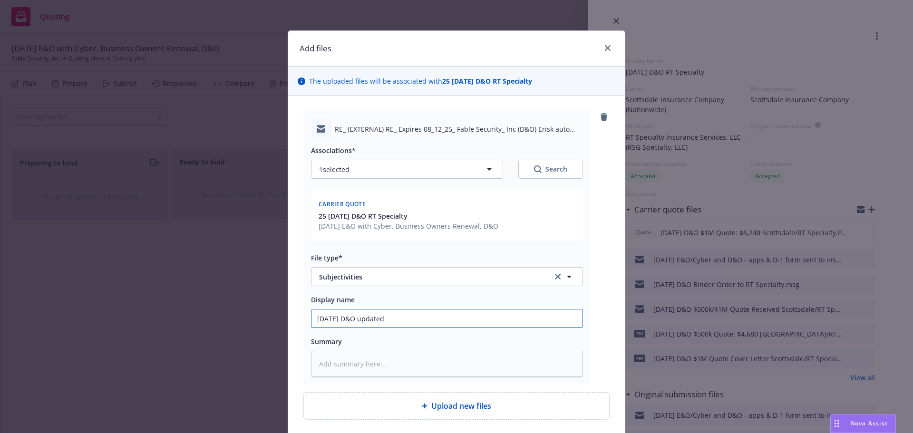
type textarea "x"
type input "8/12/2025 D&O updated s"
type textarea "x"
type input "8/12/2025 D&O updated si"
type textarea "x"
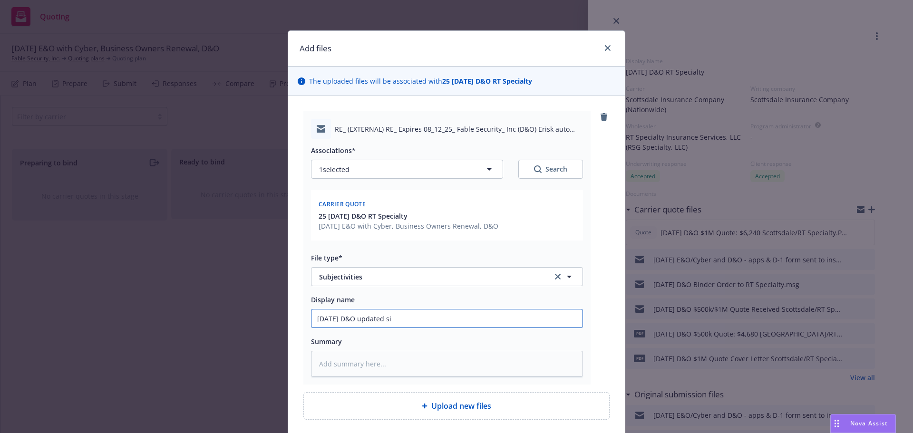
type input "8/12/2025 D&O updated sig"
type textarea "x"
type input "8/12/2025 D&O updated sign"
type textarea "x"
type input "8/12/2025 D&O updated signe"
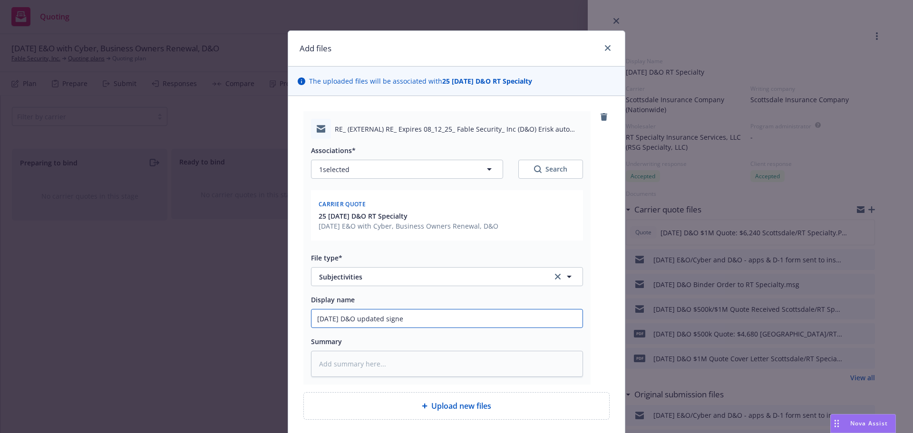
type textarea "x"
type input "8/12/2025 D&O updated signed"
type textarea "x"
type input "8/12/2025 D&O updated signed"
type textarea "x"
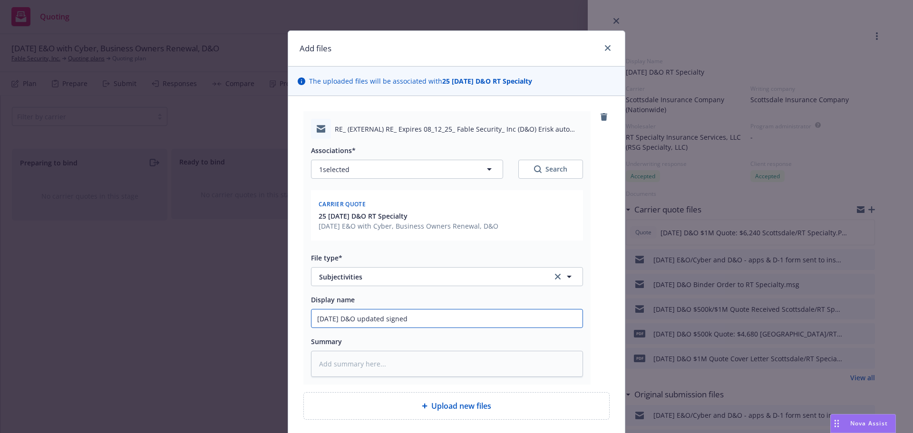
type input "8/12/2025 D&O updated signed a"
type textarea "x"
type input "8/12/2025 D&O updated signed ap"
type textarea "x"
type input "8/12/2025 D&O updated signed app"
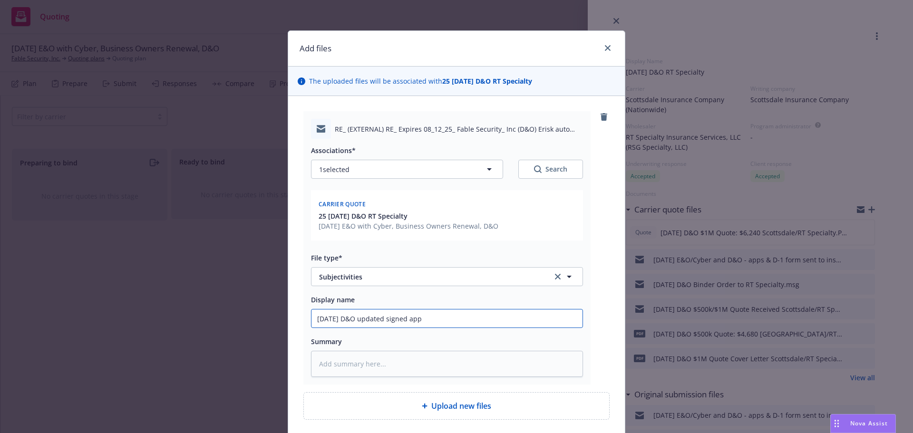
type textarea "x"
type input "8/12/2025 D&O updated signed app"
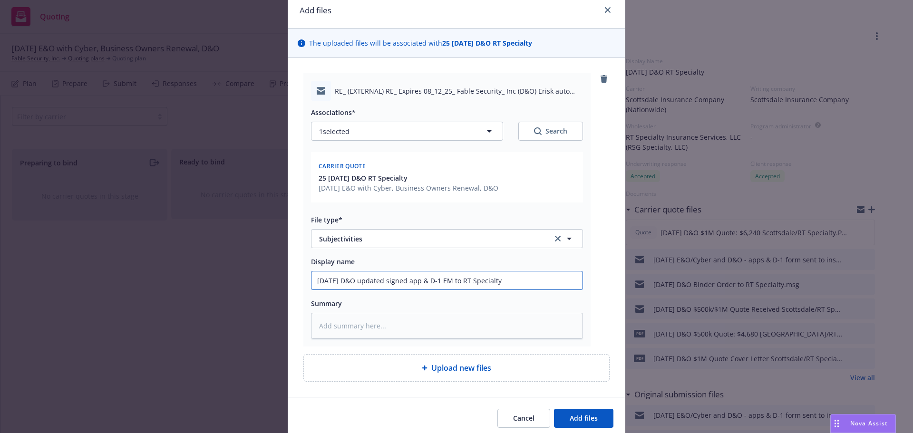
scroll to position [75, 0]
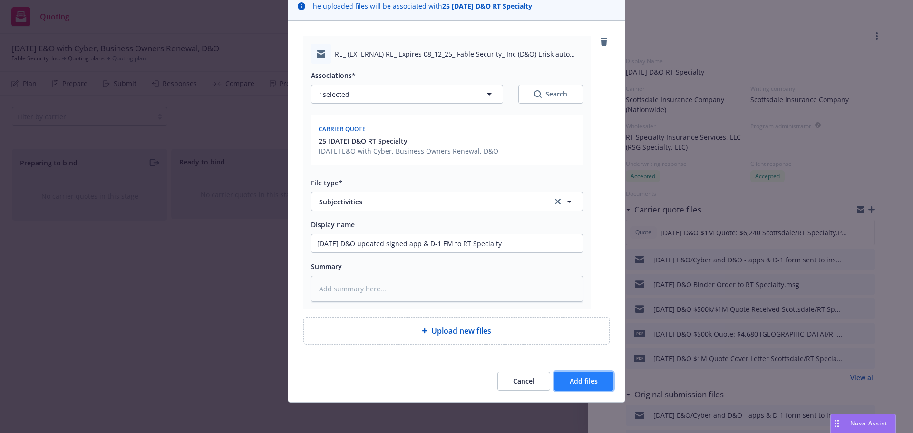
click at [590, 383] on span "Add files" at bounding box center [583, 380] width 28 height 9
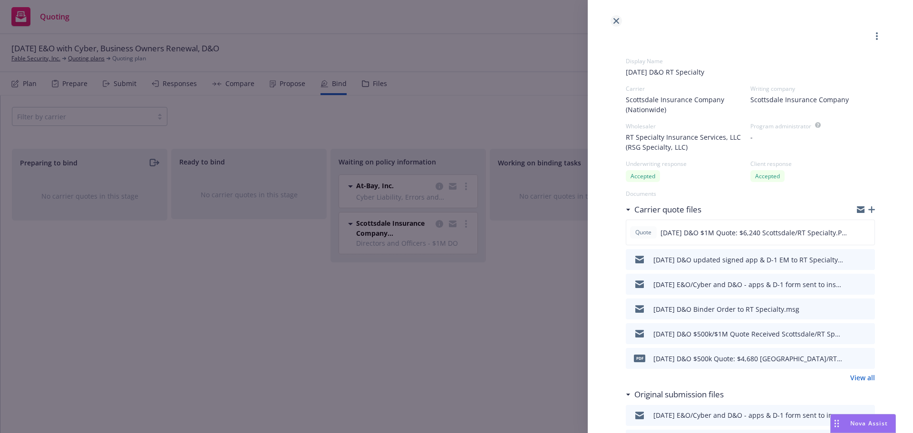
click at [617, 23] on icon "close" at bounding box center [616, 21] width 6 height 6
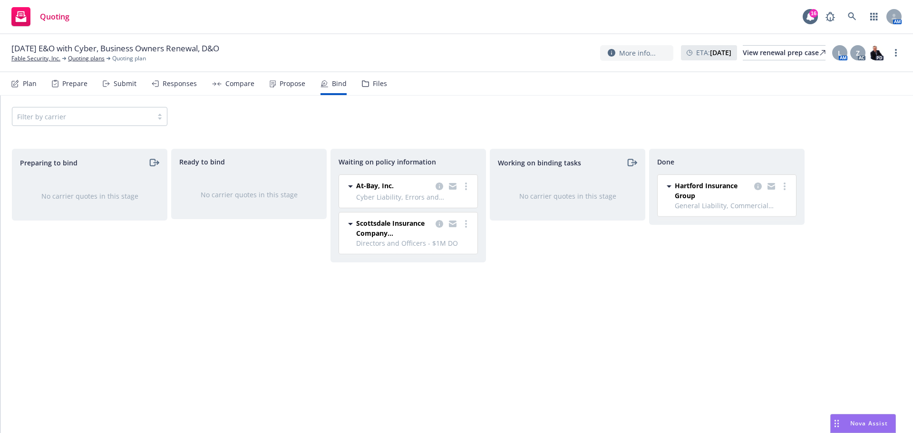
click at [470, 163] on div "Waiting on policy information" at bounding box center [407, 162] width 139 height 10
click at [853, 16] on icon at bounding box center [852, 16] width 8 height 8
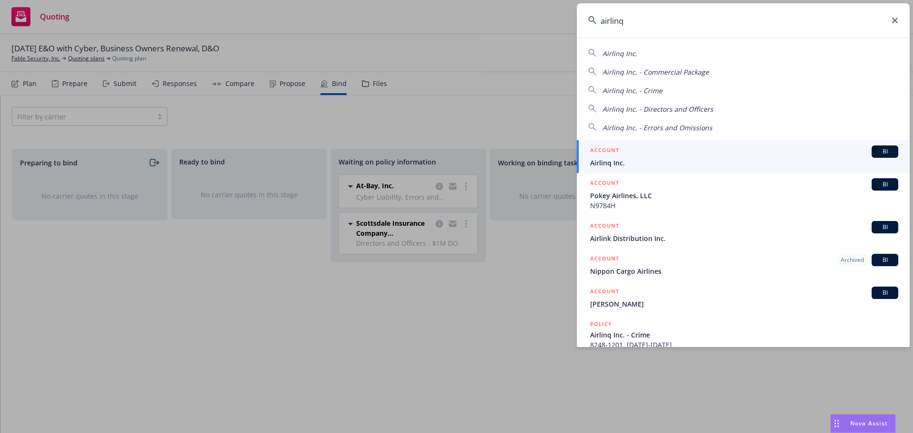
click at [604, 162] on span "Airlinq Inc." at bounding box center [744, 163] width 308 height 10
